Goal: Check status: Check status

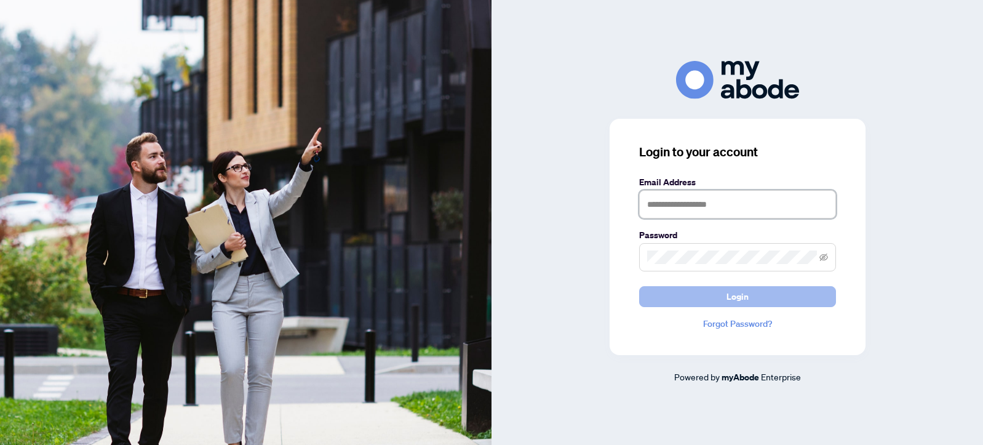
type input "**********"
drag, startPoint x: 742, startPoint y: 306, endPoint x: 739, endPoint y: 299, distance: 7.2
click at [742, 306] on button "Login" at bounding box center [737, 296] width 197 height 21
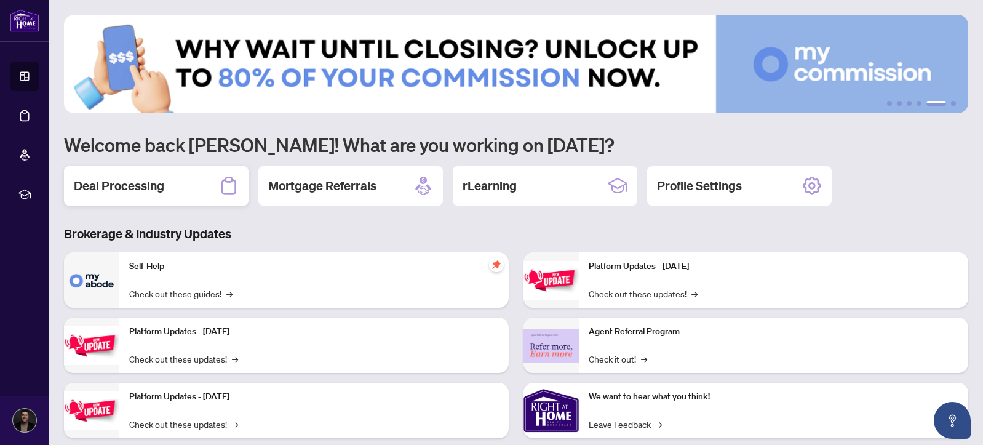
click at [150, 181] on h2 "Deal Processing" at bounding box center [119, 185] width 90 height 17
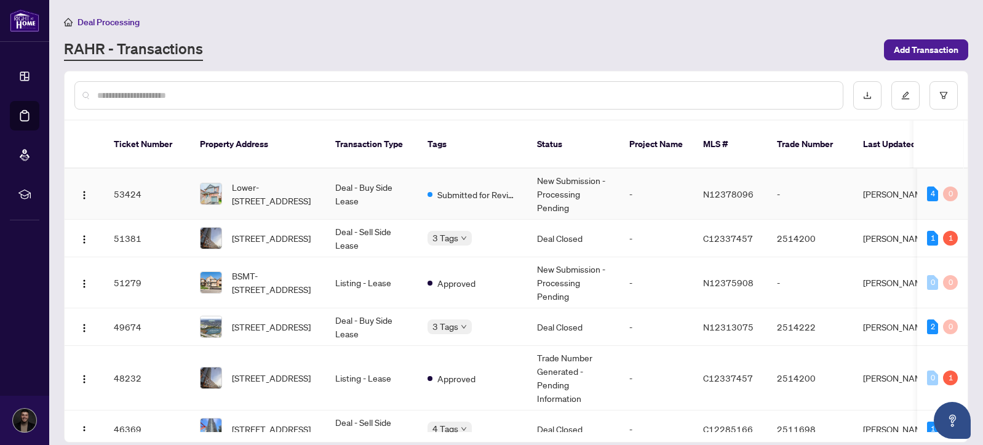
click at [475, 191] on span "Submitted for Review" at bounding box center [477, 195] width 80 height 14
click at [446, 236] on span "3 Tags" at bounding box center [445, 238] width 26 height 14
click at [712, 248] on td "C12337457" at bounding box center [730, 239] width 74 height 38
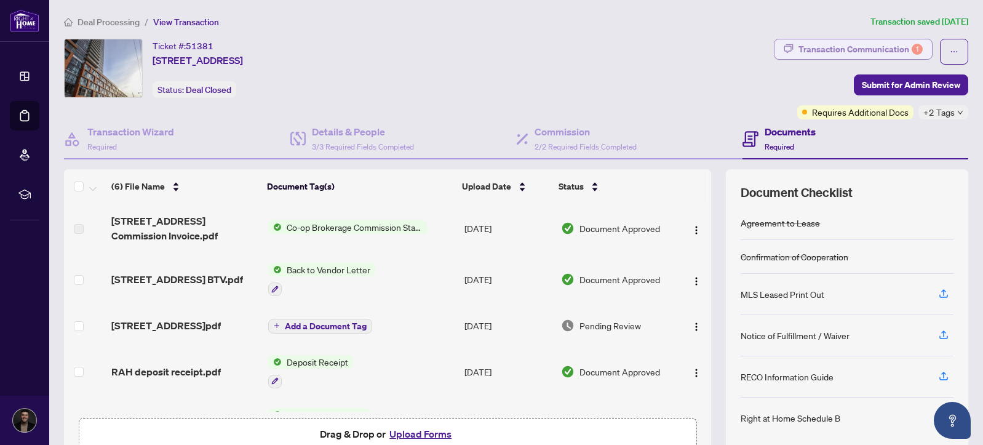
click at [871, 46] on div "Transaction Communication 1" at bounding box center [860, 49] width 124 height 20
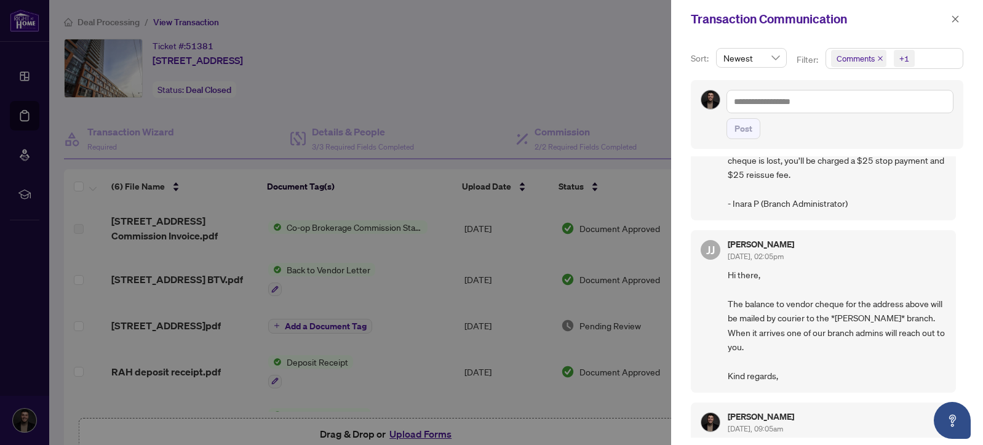
scroll to position [309, 0]
click at [953, 23] on icon "close" at bounding box center [955, 19] width 9 height 9
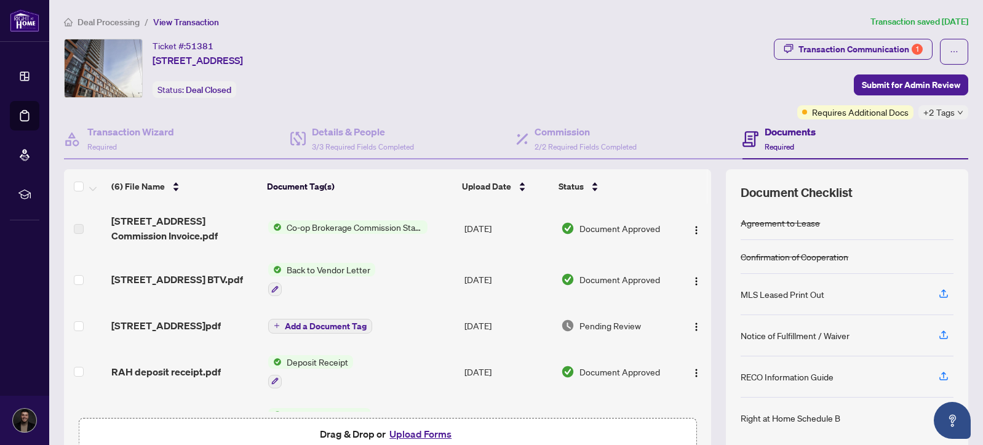
scroll to position [90, 0]
